Goal: Transaction & Acquisition: Purchase product/service

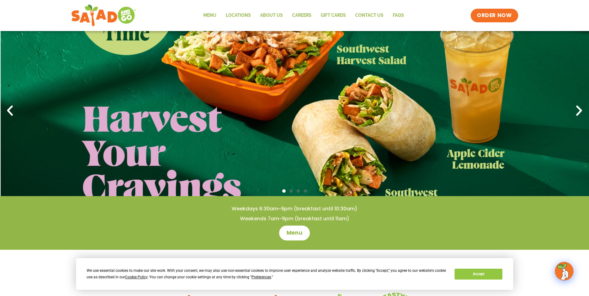
scroll to position [31, 0]
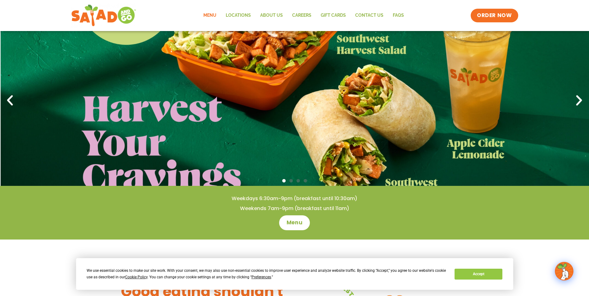
click at [210, 13] on link "Menu" at bounding box center [210, 15] width 22 height 14
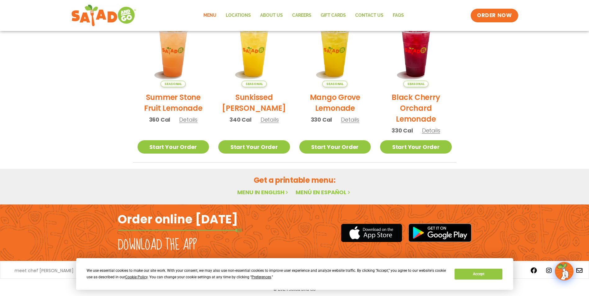
scroll to position [319, 0]
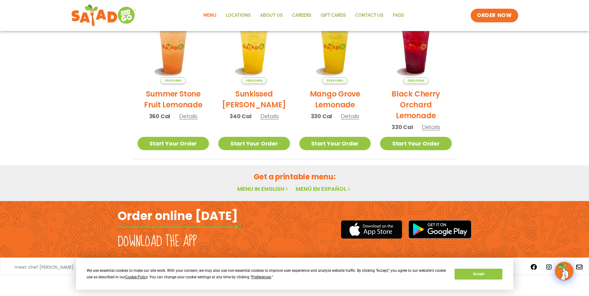
click at [251, 185] on link "Menu in English" at bounding box center [263, 189] width 52 height 8
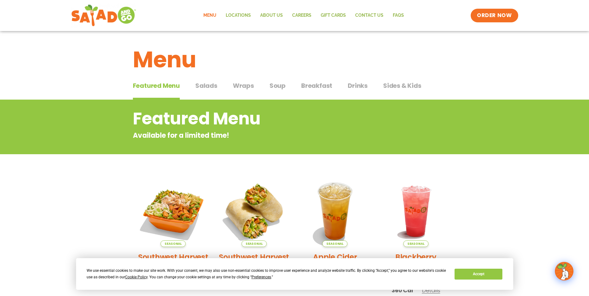
click at [250, 83] on span "Wraps" at bounding box center [243, 85] width 21 height 9
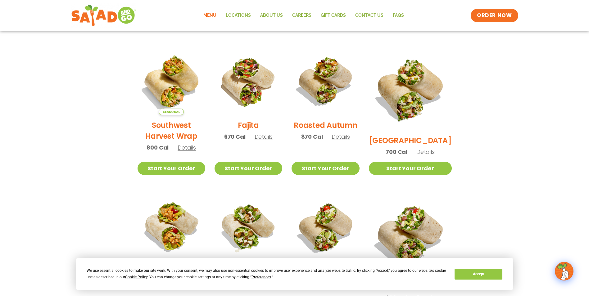
scroll to position [155, 0]
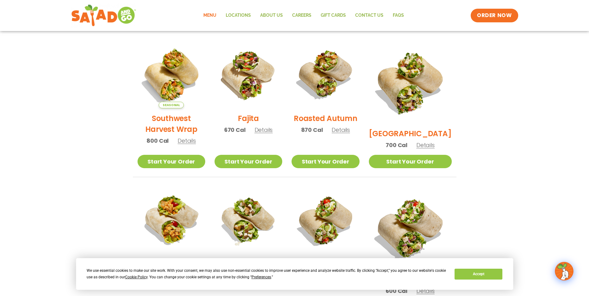
click at [190, 145] on span "Details" at bounding box center [187, 141] width 18 height 8
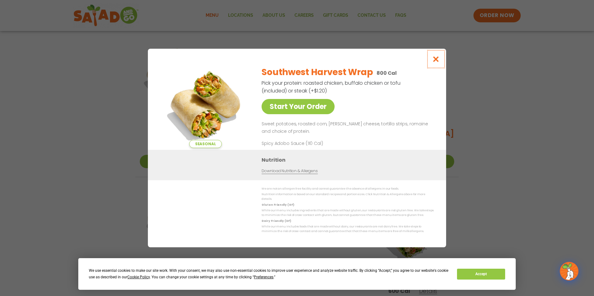
click at [435, 61] on icon "Close modal" at bounding box center [436, 59] width 8 height 7
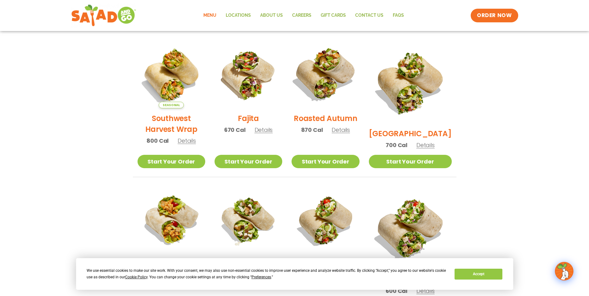
click at [340, 68] on img at bounding box center [325, 74] width 79 height 79
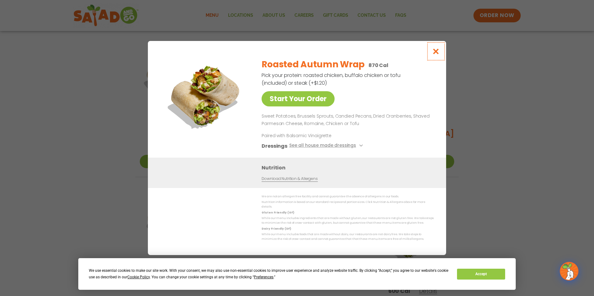
click at [439, 52] on icon "Close modal" at bounding box center [436, 51] width 8 height 7
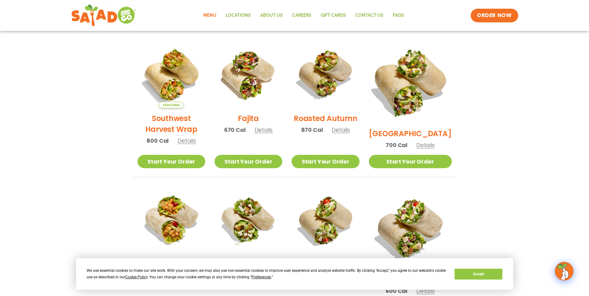
click at [414, 83] on img at bounding box center [409, 82] width 97 height 97
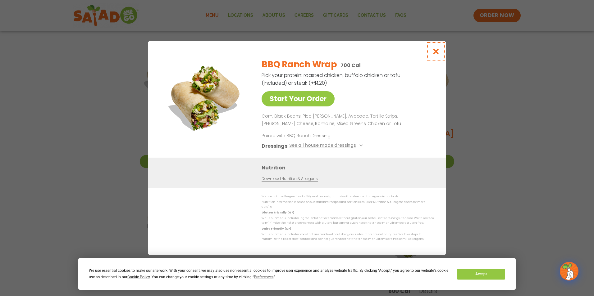
click at [434, 54] on icon "Close modal" at bounding box center [436, 51] width 8 height 7
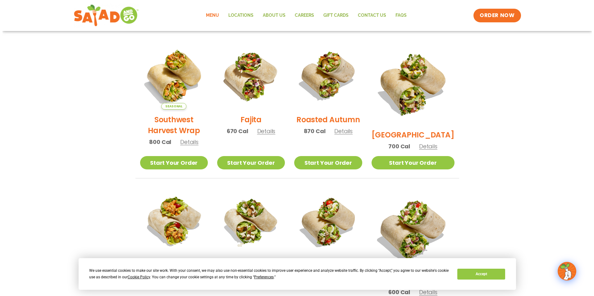
scroll to position [132, 0]
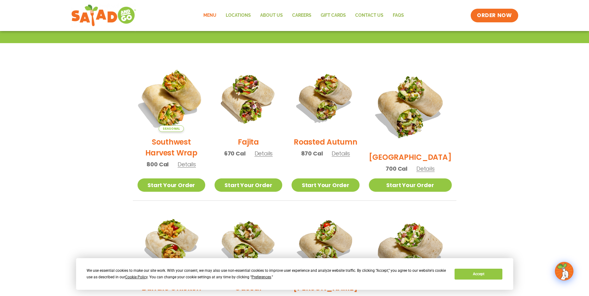
click at [179, 107] on img at bounding box center [170, 97] width 79 height 79
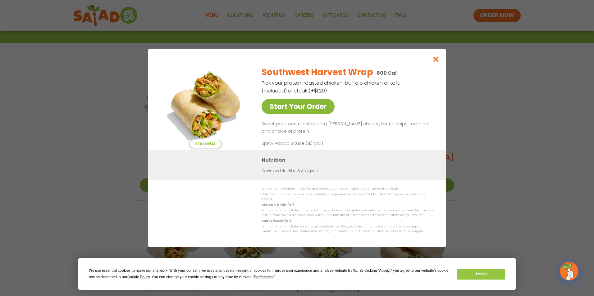
click at [297, 108] on link "Start Your Order" at bounding box center [297, 106] width 73 height 15
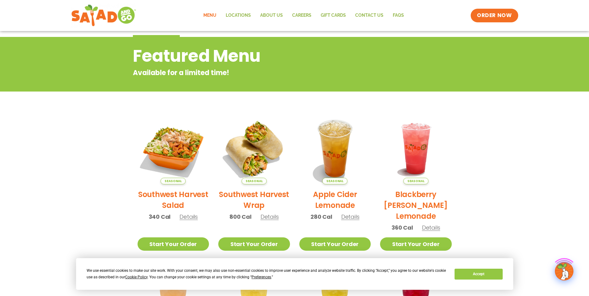
scroll to position [155, 0]
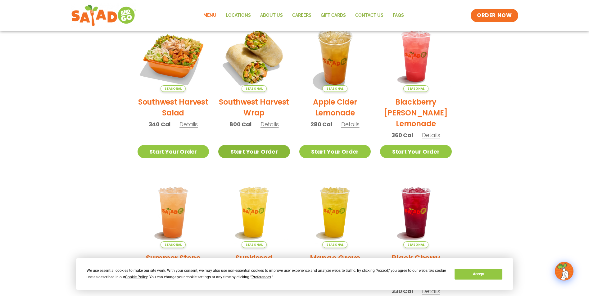
click at [258, 152] on link "Start Your Order" at bounding box center [254, 151] width 72 height 13
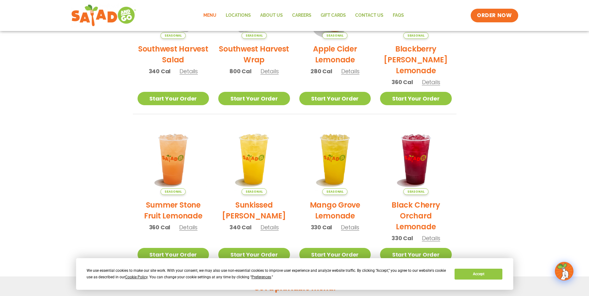
scroll to position [102, 0]
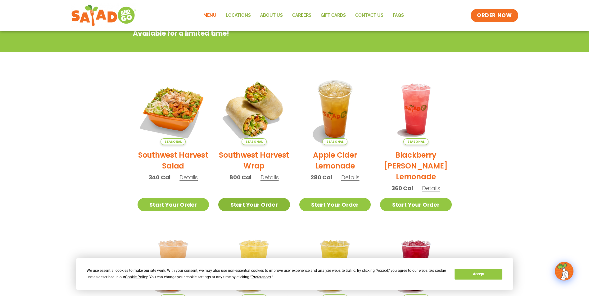
click at [260, 201] on link "Start Your Order" at bounding box center [254, 204] width 72 height 13
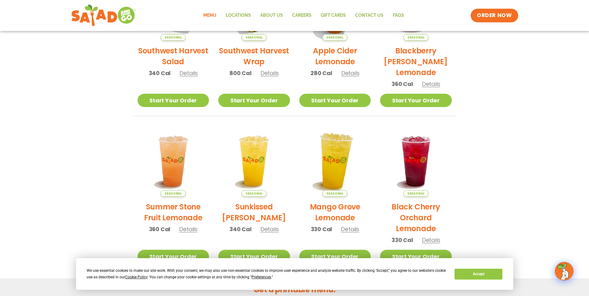
scroll to position [217, 0]
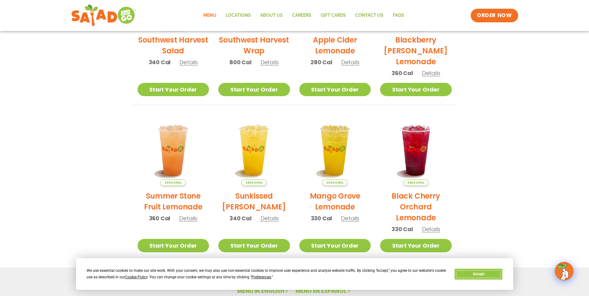
click at [476, 272] on button "Accept" at bounding box center [478, 274] width 48 height 11
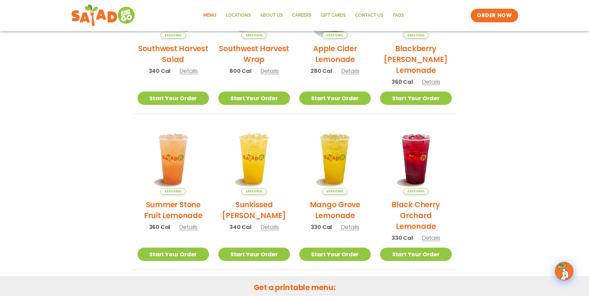
scroll to position [102, 0]
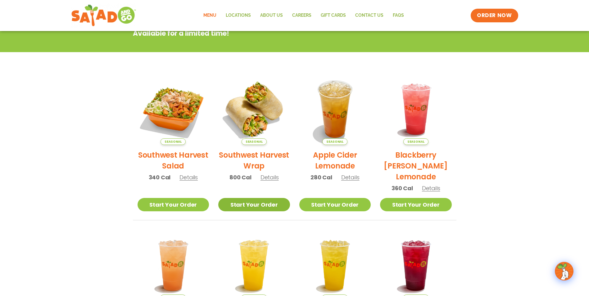
click at [252, 205] on link "Start Your Order" at bounding box center [254, 204] width 72 height 13
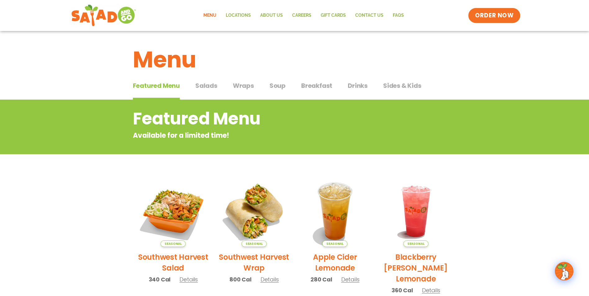
click at [490, 12] on span "ORDER NOW" at bounding box center [494, 15] width 38 height 8
